Goal: Task Accomplishment & Management: Manage account settings

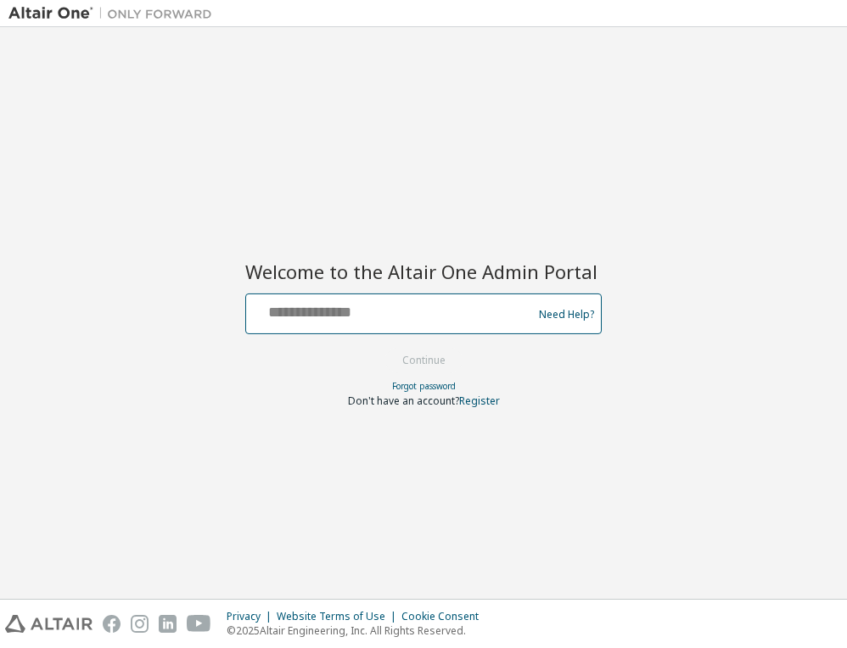
click at [321, 312] on input "text" at bounding box center [391, 310] width 277 height 25
type input "**********"
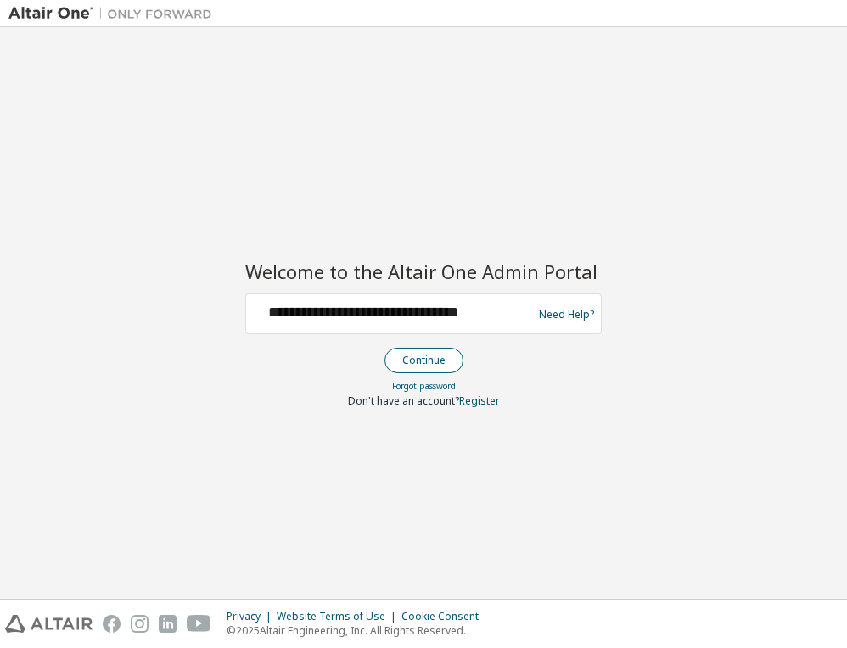
click at [415, 367] on button "Continue" at bounding box center [423, 360] width 79 height 25
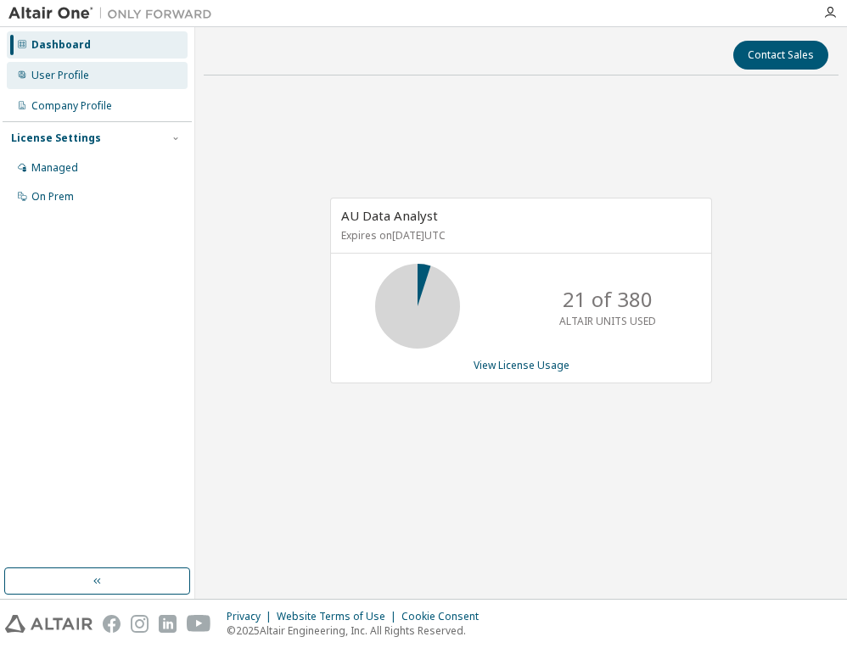
click at [58, 78] on div "User Profile" at bounding box center [60, 76] width 58 height 14
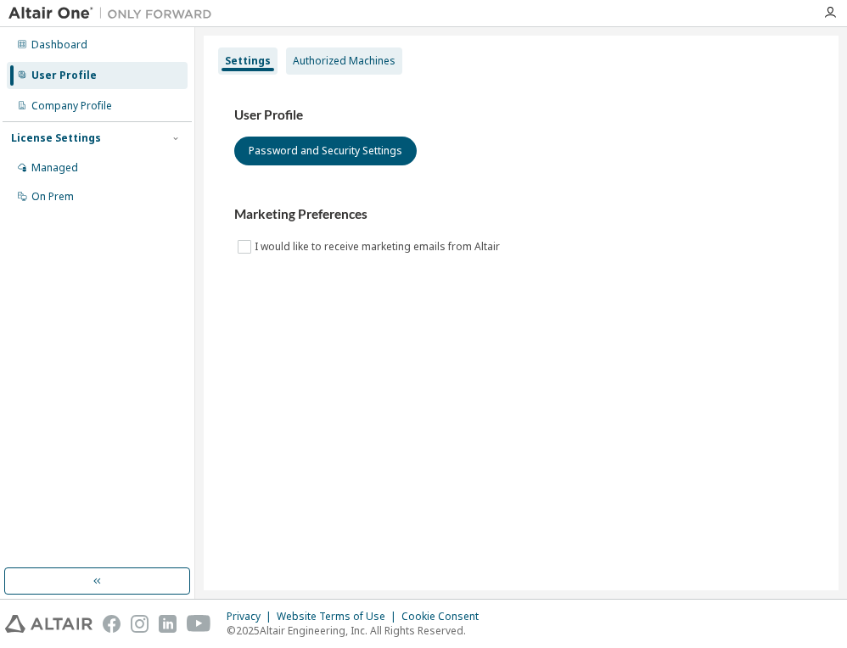
click at [341, 63] on div "Authorized Machines" at bounding box center [344, 61] width 103 height 14
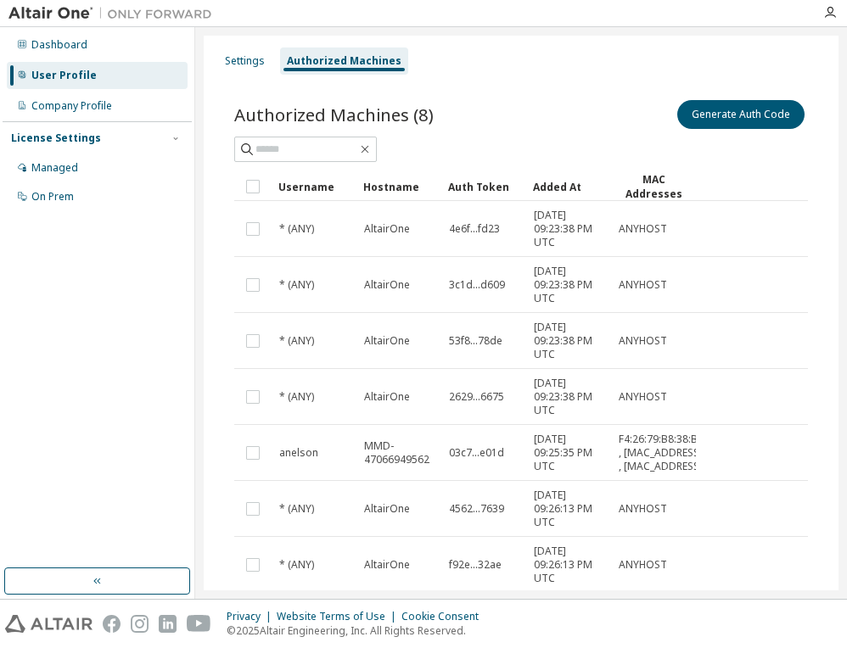
click at [482, 95] on div "Authorized Machines (8) Generate Auth Code Clear Load Save Save As Field Operat…" at bounding box center [521, 402] width 614 height 652
click at [737, 116] on button "Generate Auth Code" at bounding box center [740, 114] width 127 height 29
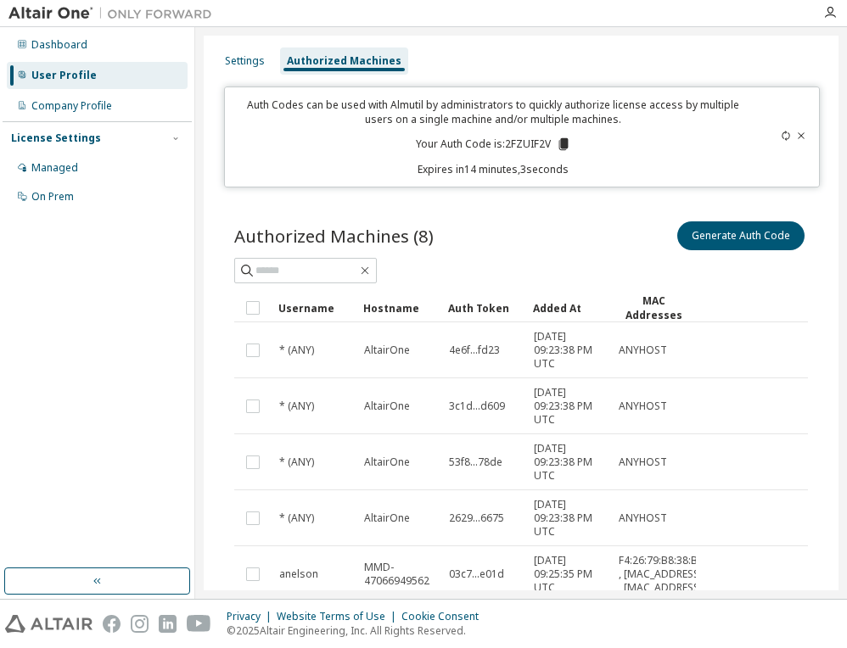
click at [558, 145] on icon at bounding box center [562, 144] width 9 height 12
drag, startPoint x: 551, startPoint y: 145, endPoint x: 498, endPoint y: 143, distance: 52.7
click at [498, 143] on p "Your Auth Code is: 2FZUIF2V" at bounding box center [493, 144] width 155 height 15
drag, startPoint x: 498, startPoint y: 143, endPoint x: 507, endPoint y: 142, distance: 9.4
copy p "2FZUIF2V"
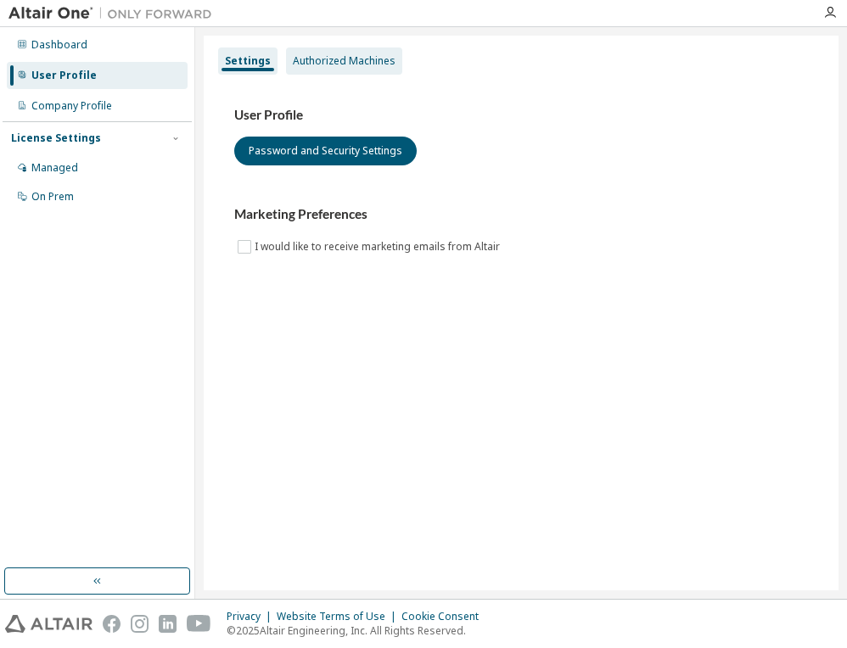
click at [372, 60] on div "Authorized Machines" at bounding box center [344, 61] width 103 height 14
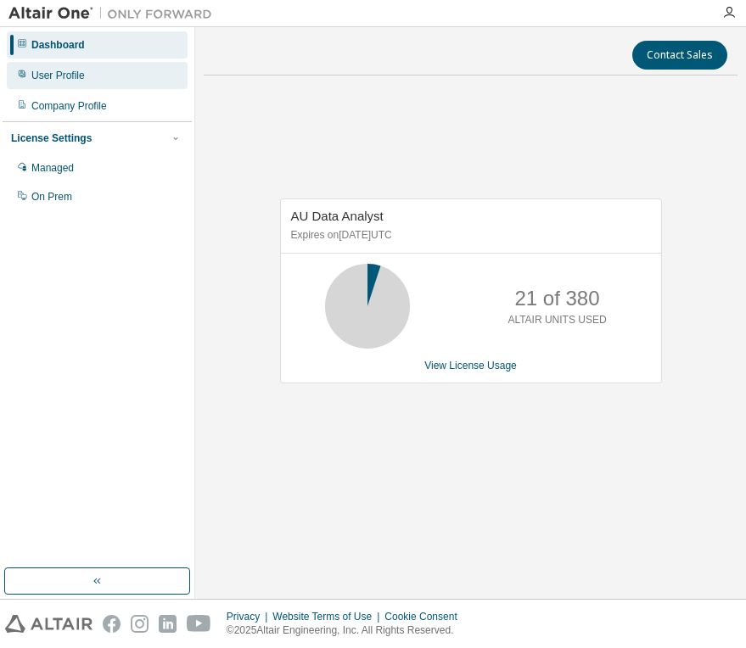
click at [56, 75] on div "User Profile" at bounding box center [57, 76] width 53 height 14
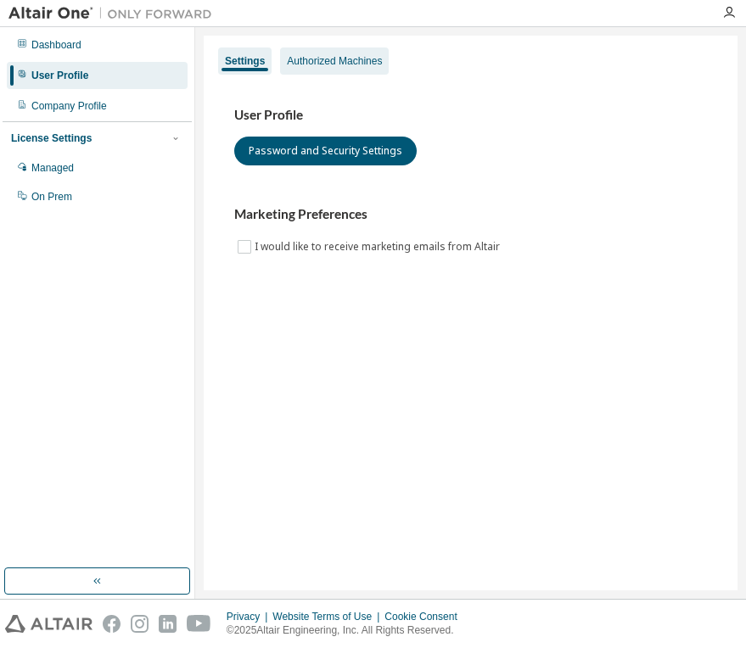
click at [312, 62] on div "Authorized Machines" at bounding box center [334, 61] width 95 height 14
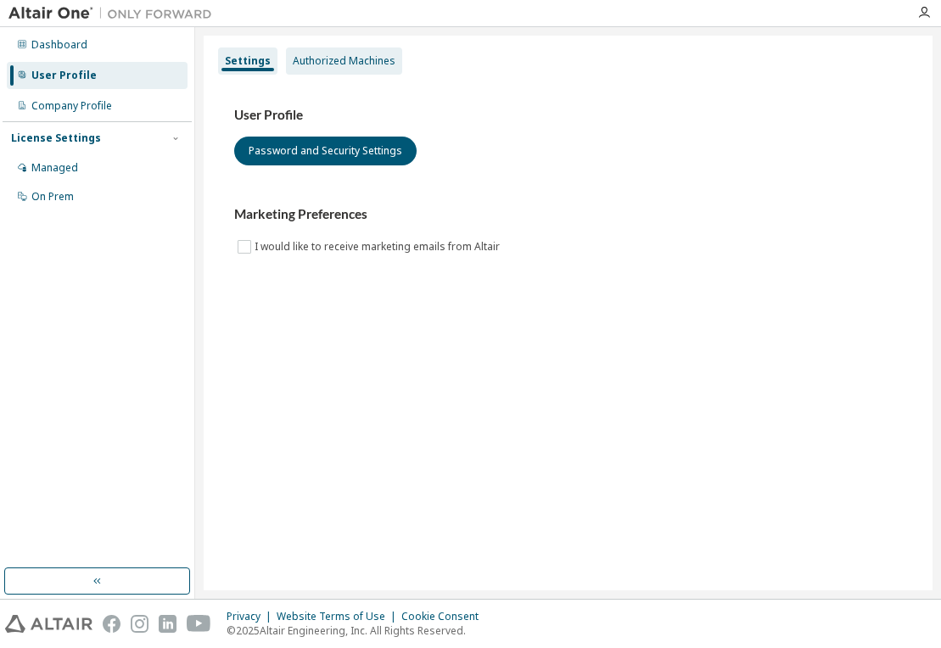
click at [343, 59] on div "Authorized Machines" at bounding box center [344, 61] width 103 height 14
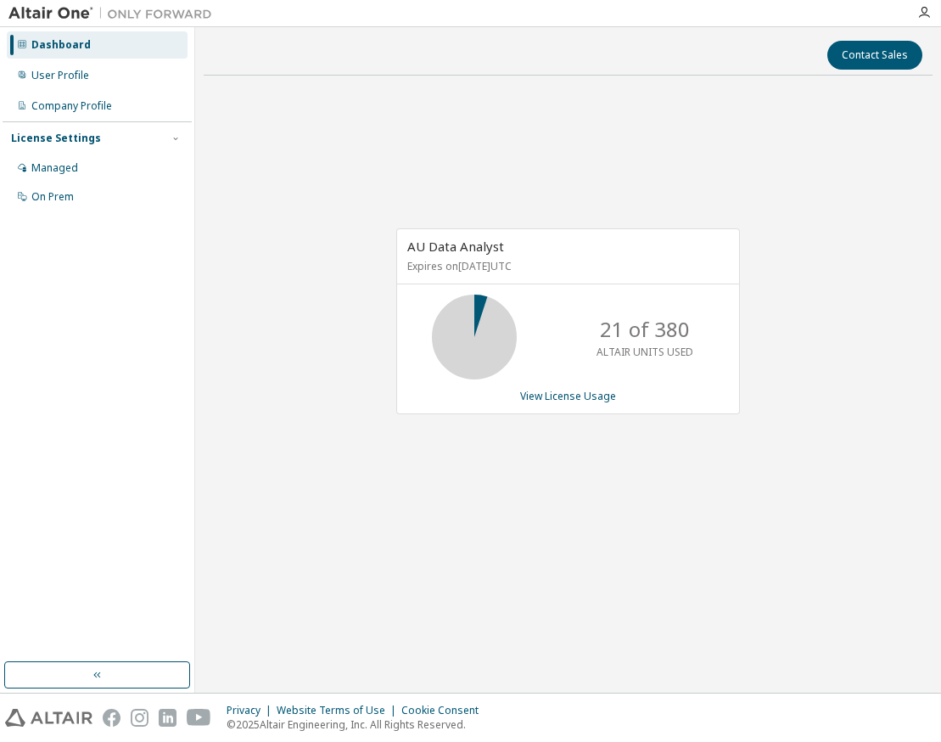
click at [266, 165] on div "AU Data Analyst Expires on [DATE] UTC 21 of 380 ALTAIR UNITS USED View License …" at bounding box center [568, 330] width 729 height 482
click at [71, 42] on div "Dashboard" at bounding box center [60, 45] width 59 height 14
click at [62, 73] on div "User Profile" at bounding box center [60, 76] width 58 height 14
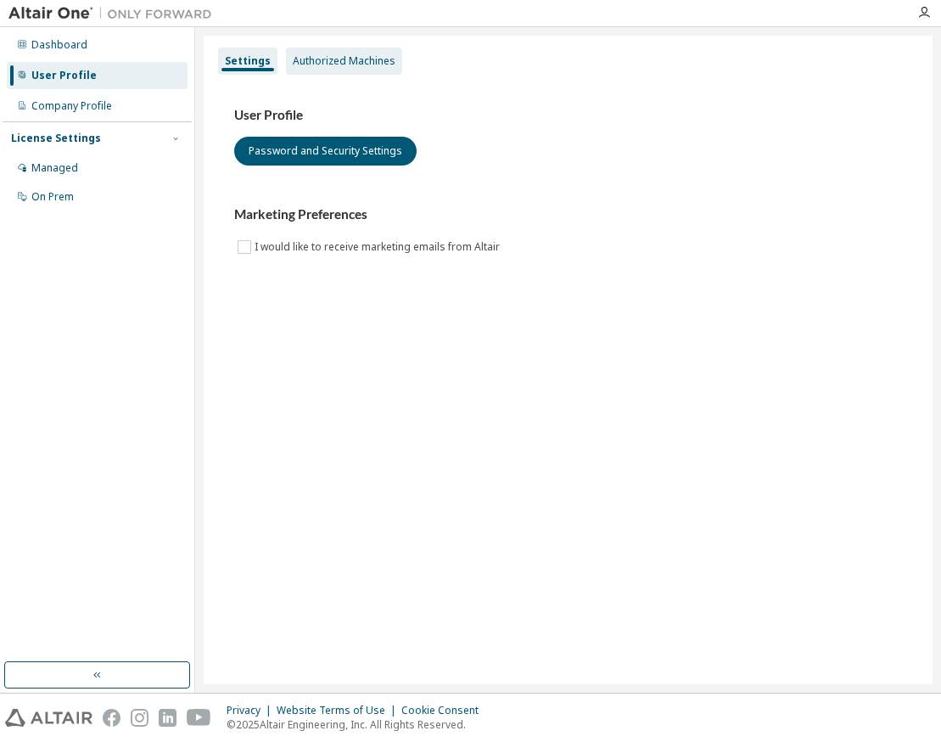
click at [325, 68] on div "Authorized Machines" at bounding box center [344, 61] width 116 height 27
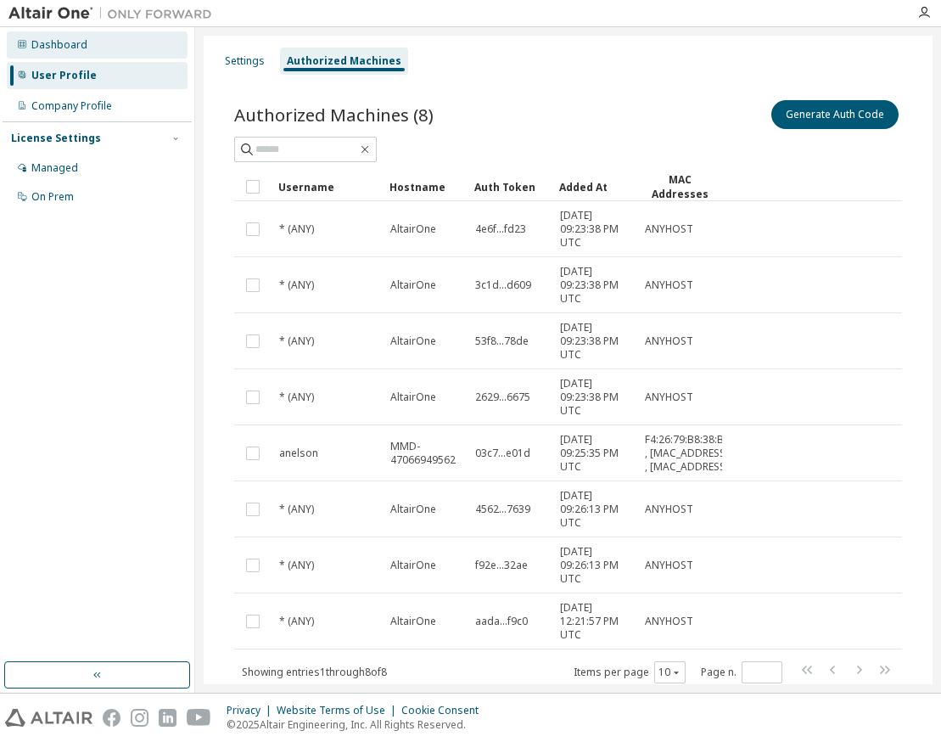
click at [82, 45] on div "Dashboard" at bounding box center [59, 45] width 56 height 14
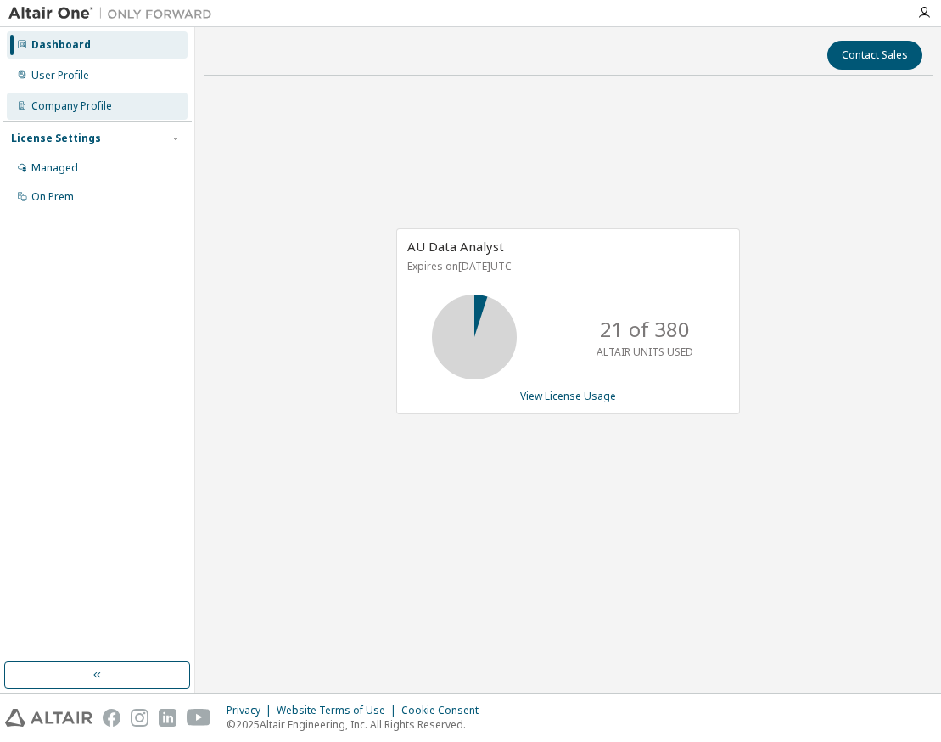
click at [81, 102] on div "Company Profile" at bounding box center [71, 106] width 81 height 14
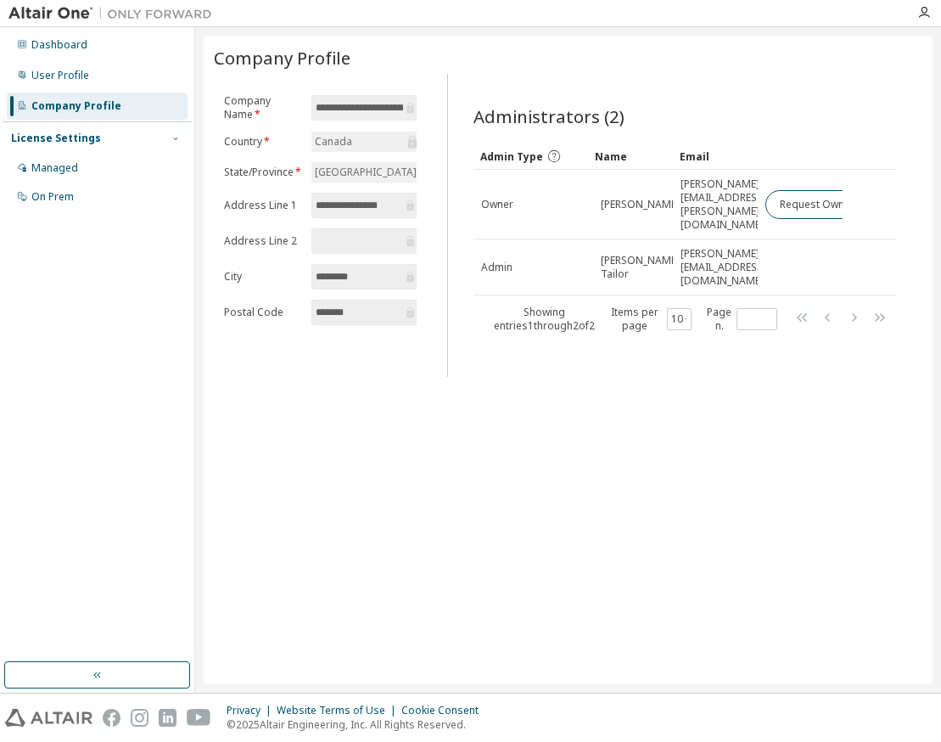
click at [176, 137] on icon "button" at bounding box center [176, 138] width 10 height 10
click at [68, 138] on div "License Settings" at bounding box center [56, 139] width 90 height 14
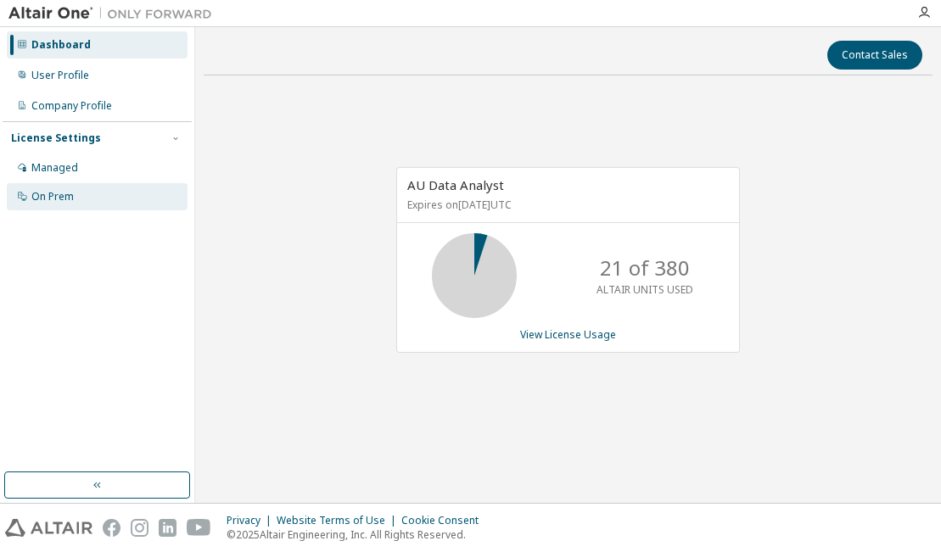
click at [51, 197] on div "On Prem" at bounding box center [52, 197] width 42 height 14
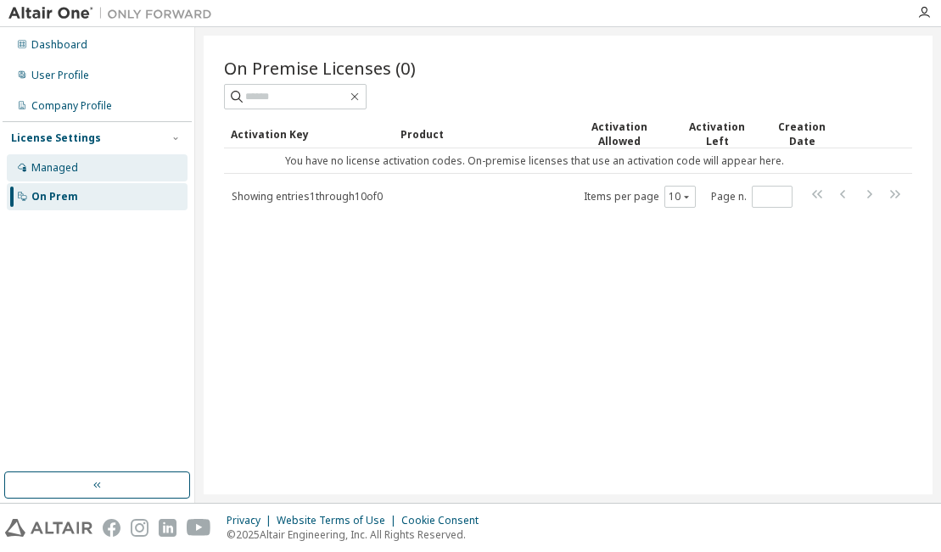
click at [53, 172] on div "Managed" at bounding box center [54, 168] width 47 height 14
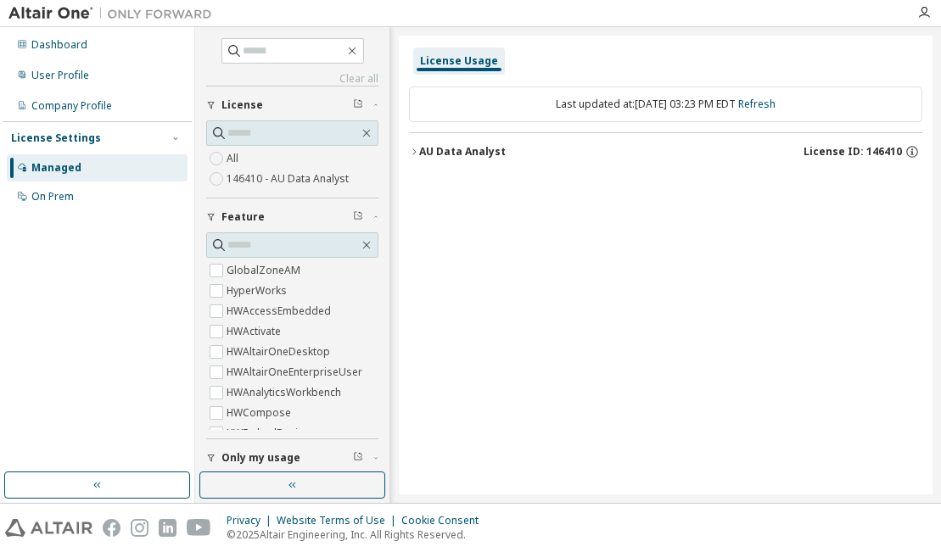
click at [705, 351] on div "License Usage Last updated at: [DATE] 03:23 PM EDT Refresh AU Data Analyst Lice…" at bounding box center [666, 265] width 534 height 459
click at [56, 137] on div "License Settings" at bounding box center [56, 139] width 90 height 14
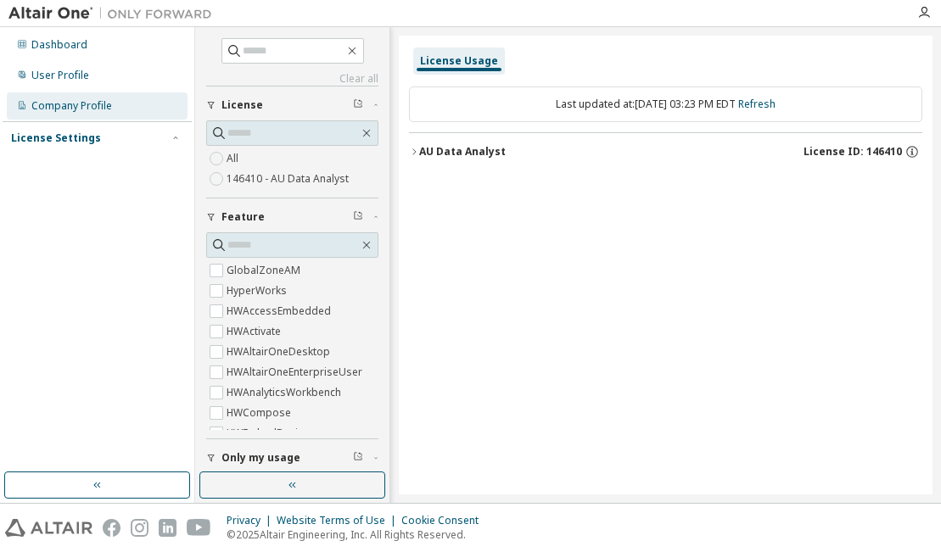
click at [68, 108] on div "Company Profile" at bounding box center [71, 106] width 81 height 14
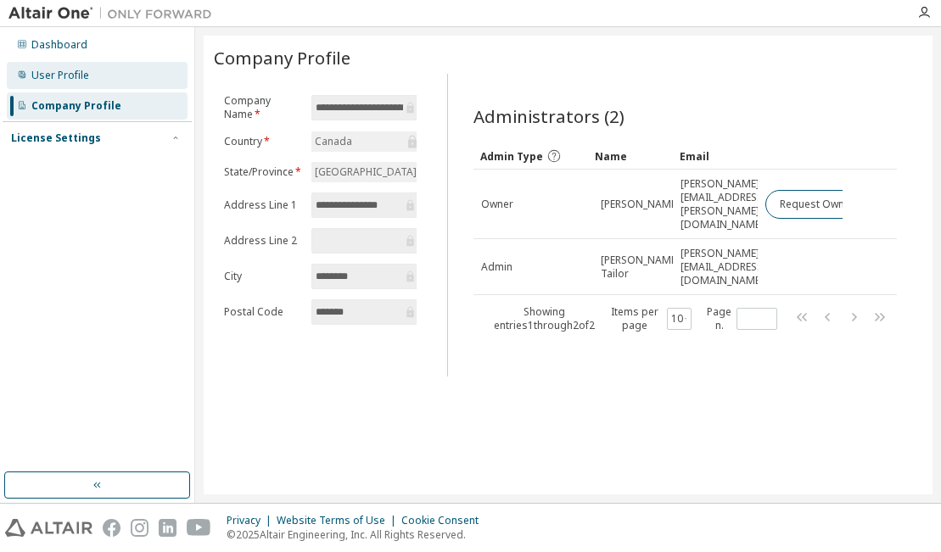
click at [70, 83] on div "User Profile" at bounding box center [97, 75] width 181 height 27
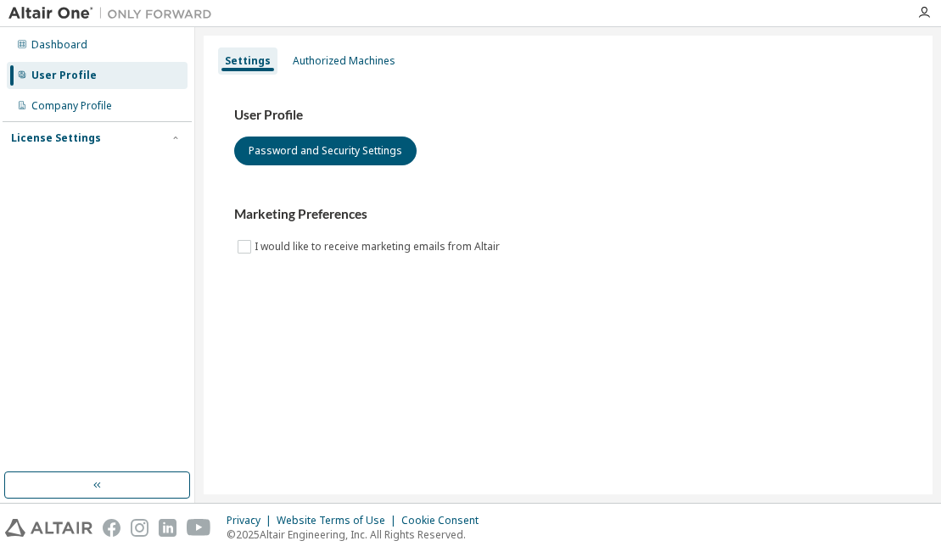
click at [116, 78] on div "User Profile" at bounding box center [97, 75] width 181 height 27
click at [84, 300] on div "Dashboard User Profile Company Profile License Settings Managed On Prem" at bounding box center [97, 250] width 189 height 440
click at [316, 56] on div "Authorized Machines" at bounding box center [344, 61] width 103 height 14
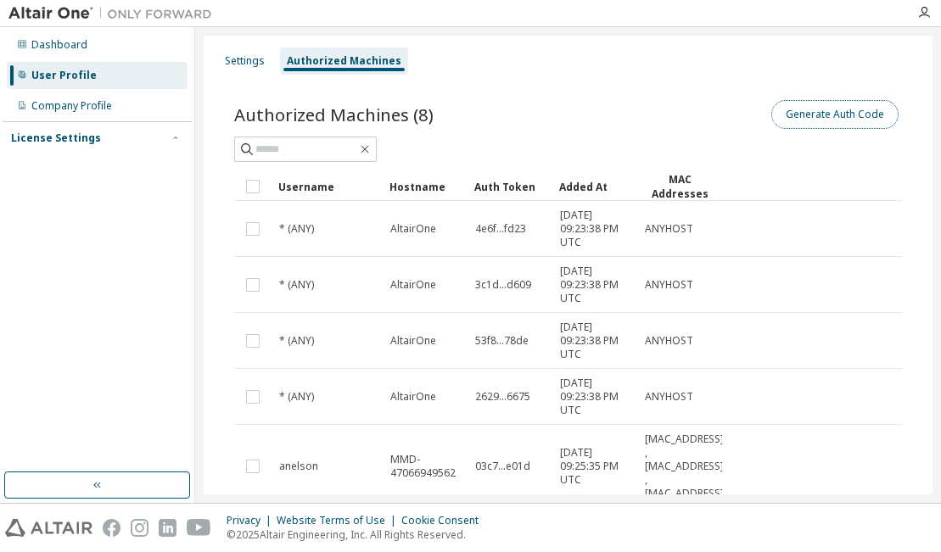
click at [813, 111] on button "Generate Auth Code" at bounding box center [834, 114] width 127 height 29
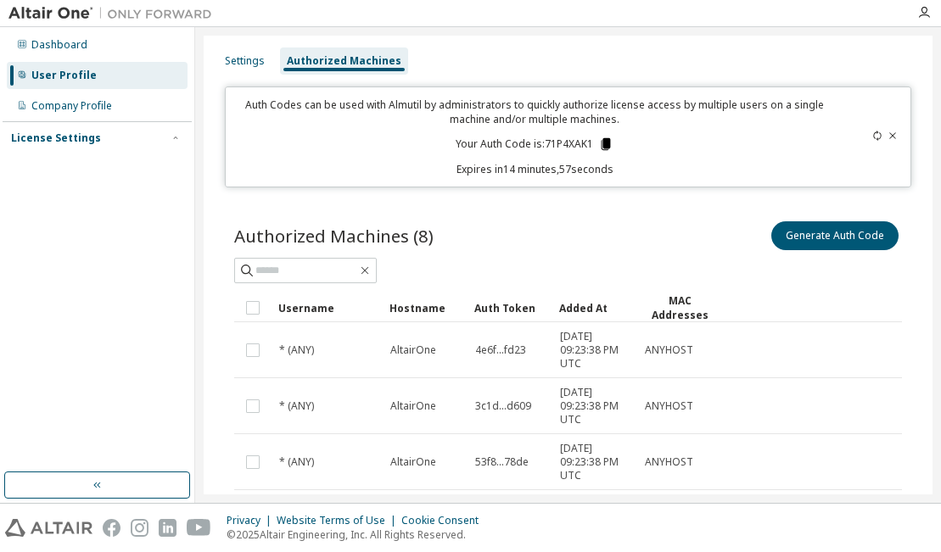
click at [605, 143] on icon at bounding box center [606, 144] width 9 height 12
drag, startPoint x: 590, startPoint y: 145, endPoint x: 545, endPoint y: 147, distance: 45.0
click at [544, 147] on p "Your Auth Code is: 71P4XAK1" at bounding box center [535, 144] width 158 height 15
copy p "71P4XAK1"
click at [35, 365] on div "Dashboard User Profile Company Profile License Settings Managed On Prem" at bounding box center [97, 250] width 189 height 440
